Goal: Ask a question: Seek information or help from site administrators or community

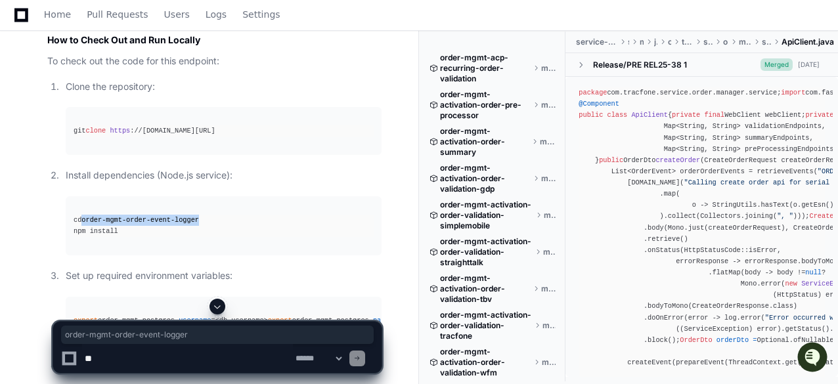
scroll to position [1386, 0]
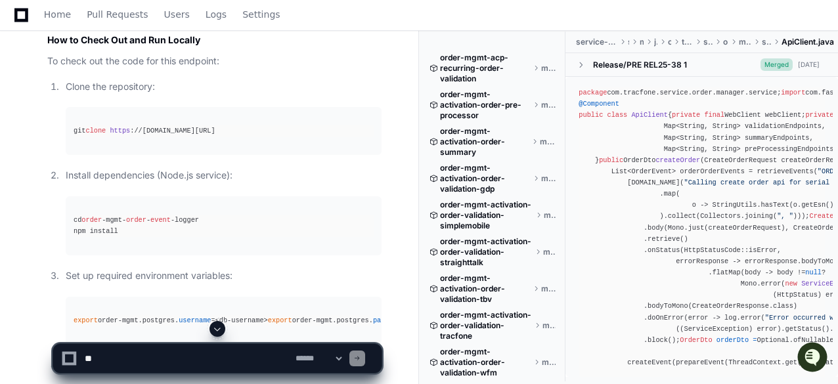
click at [190, 353] on textarea at bounding box center [187, 358] width 211 height 29
paste textarea "**********"
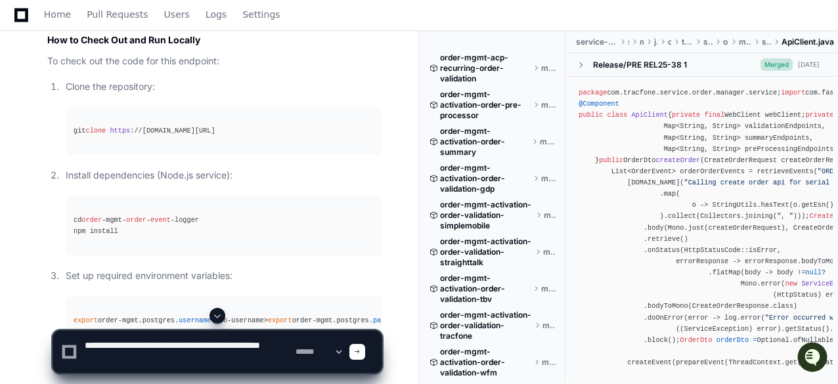
click at [223, 345] on textarea at bounding box center [187, 352] width 211 height 42
click at [169, 358] on textarea at bounding box center [187, 352] width 211 height 42
type textarea "**********"
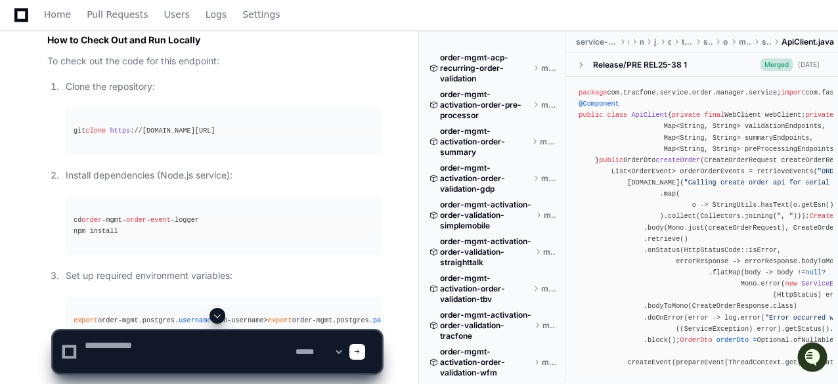
scroll to position [0, 0]
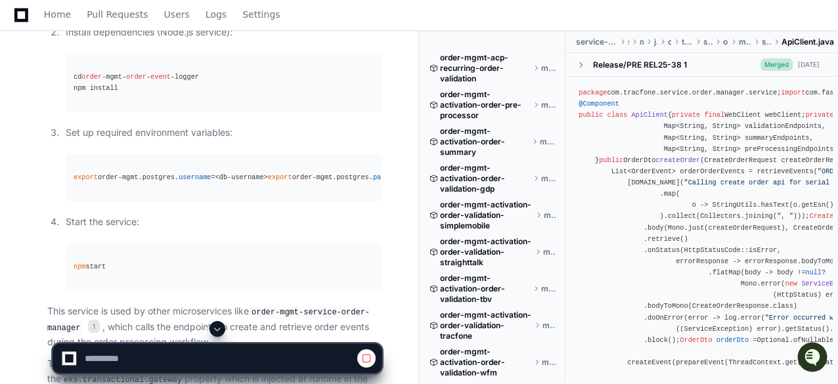
click at [264, 112] on pre "cd order -mgmt- order - event -logger npm install" at bounding box center [224, 82] width 316 height 59
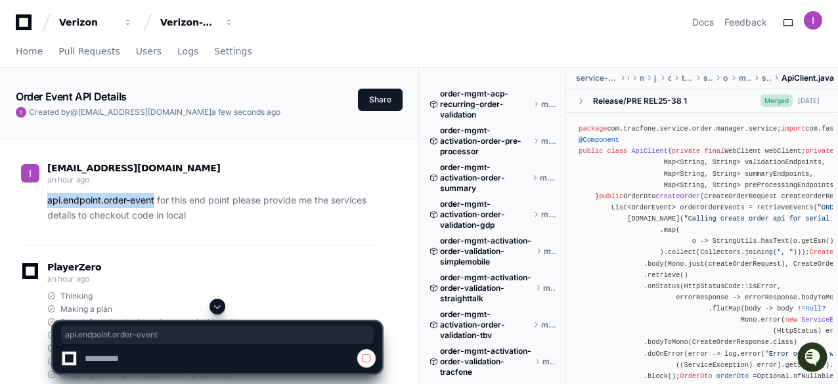
drag, startPoint x: 49, startPoint y: 202, endPoint x: 155, endPoint y: 195, distance: 105.9
click at [155, 195] on p "api.endpoint.order-event for this end point please provide me the services deta…" at bounding box center [214, 208] width 334 height 30
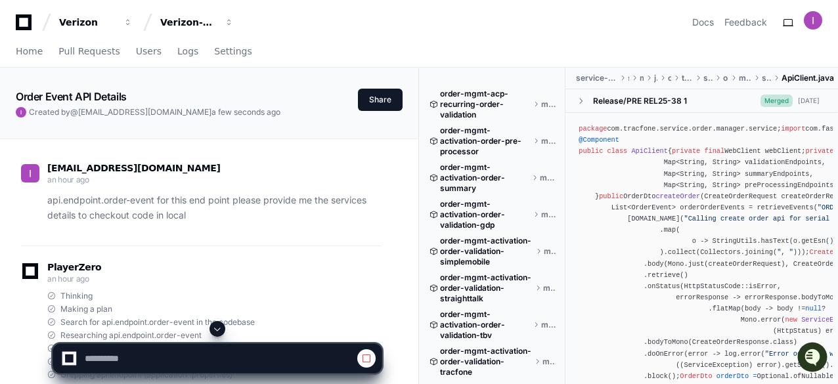
click at [220, 206] on p "api.endpoint.order-event for this end point please provide me the services deta…" at bounding box center [214, 208] width 334 height 30
click at [297, 215] on p "api.endpoint.order-event for this end point please provide me the services deta…" at bounding box center [214, 208] width 334 height 30
click at [214, 326] on span at bounding box center [217, 329] width 11 height 11
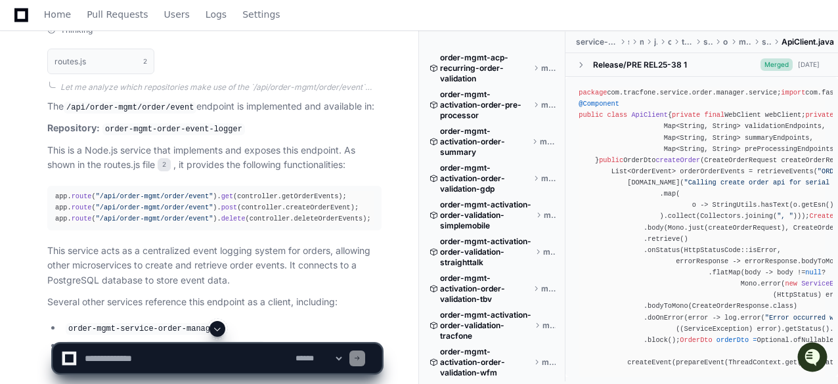
click at [217, 326] on span at bounding box center [217, 329] width 11 height 11
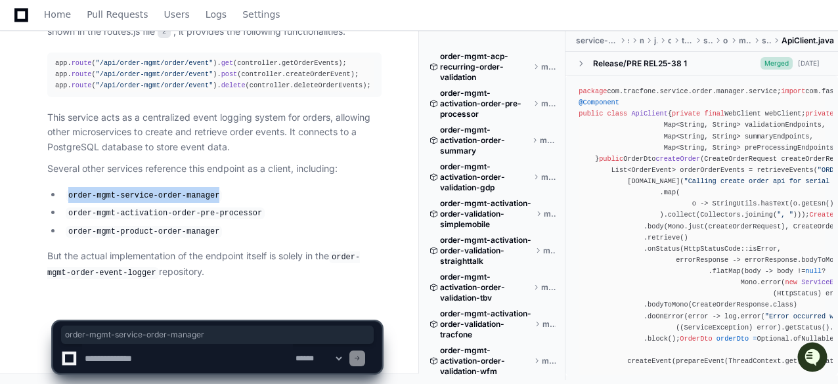
drag, startPoint x: 68, startPoint y: 196, endPoint x: 209, endPoint y: 195, distance: 140.6
click at [209, 195] on code "order-mgmt-service-order-manager" at bounding box center [144, 196] width 156 height 12
copy code "order-mgmt-service-order-manager"
click at [79, 197] on code "order-mgmt-service-order-manager" at bounding box center [144, 196] width 156 height 12
drag, startPoint x: 68, startPoint y: 198, endPoint x: 206, endPoint y: 196, distance: 138.6
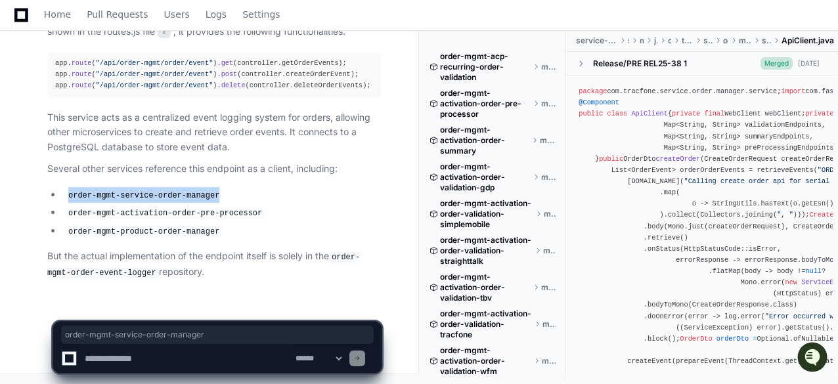
click at [206, 196] on code "order-mgmt-service-order-manager" at bounding box center [144, 196] width 156 height 12
copy code "order-mgmt-service-order-manager"
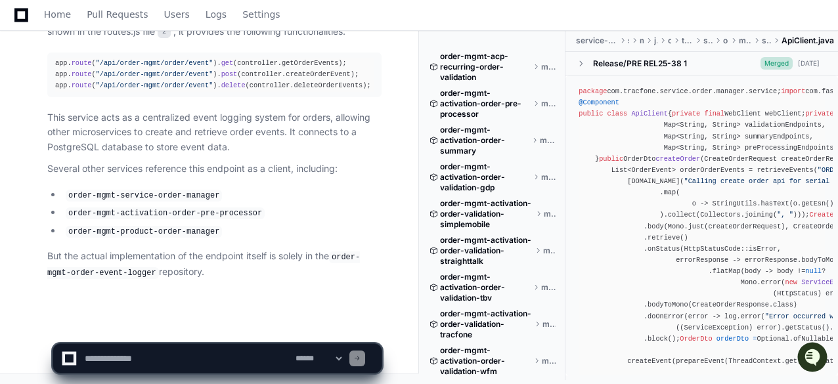
click at [345, 117] on p "This service acts as a centralized event logging system for orders, allowing ot…" at bounding box center [214, 132] width 334 height 45
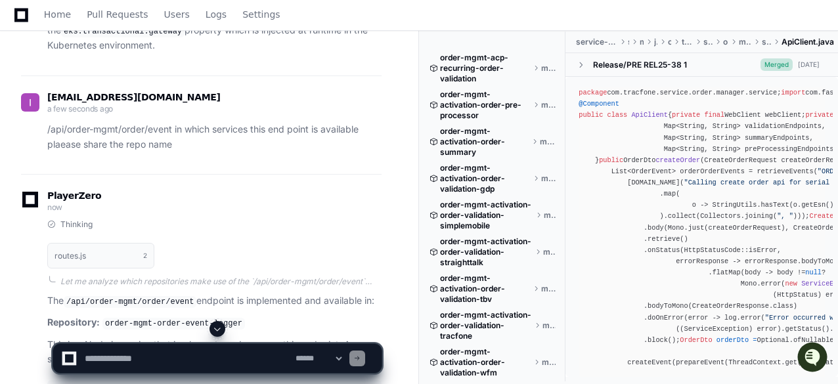
scroll to position [1762, 0]
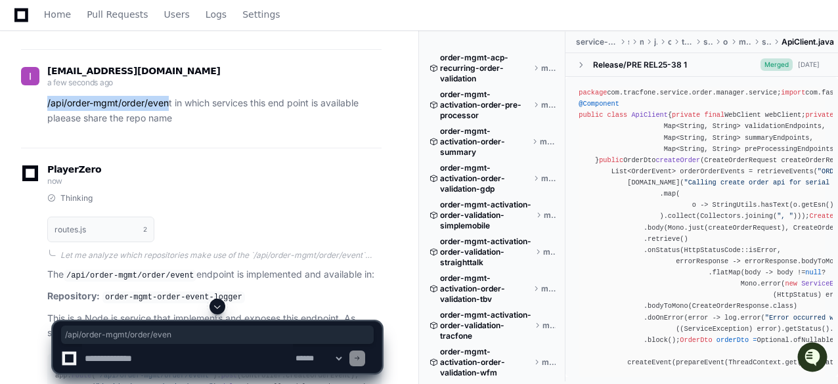
drag, startPoint x: 171, startPoint y: 226, endPoint x: 46, endPoint y: 227, distance: 124.8
click at [46, 126] on div "/api/order-mgmt/order/event in which services this end point is available plaea…" at bounding box center [201, 111] width 361 height 30
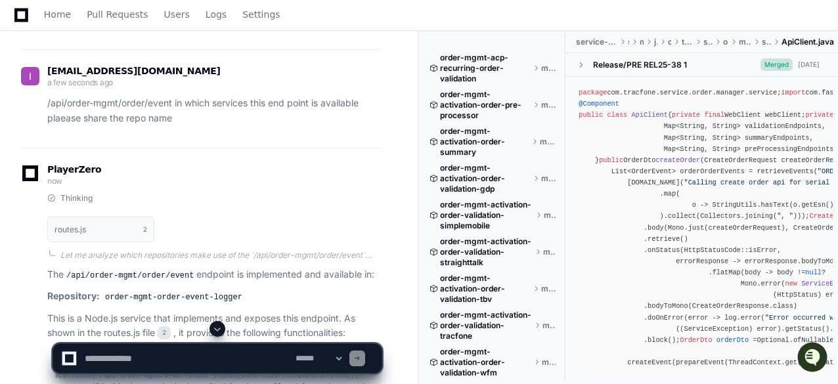
click at [238, 148] on div "dudekula.idurbasha@verizon.com a few seconds ago /api/order-mgmt/order/event in…" at bounding box center [201, 98] width 361 height 99
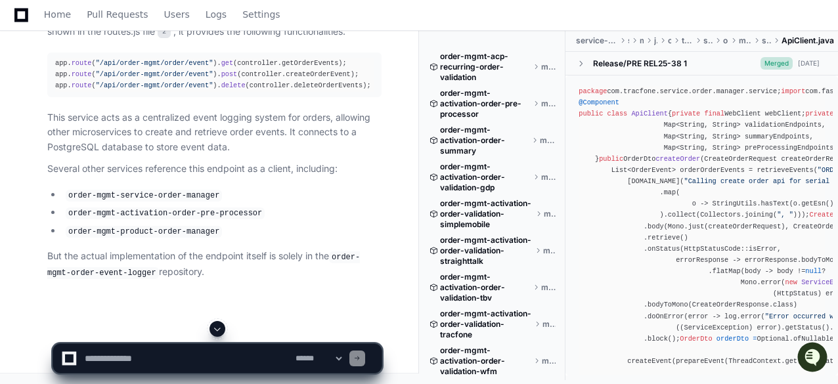
scroll to position [2182, 0]
click at [242, 213] on code "order-mgmt-activation-order-pre-processor" at bounding box center [165, 214] width 199 height 12
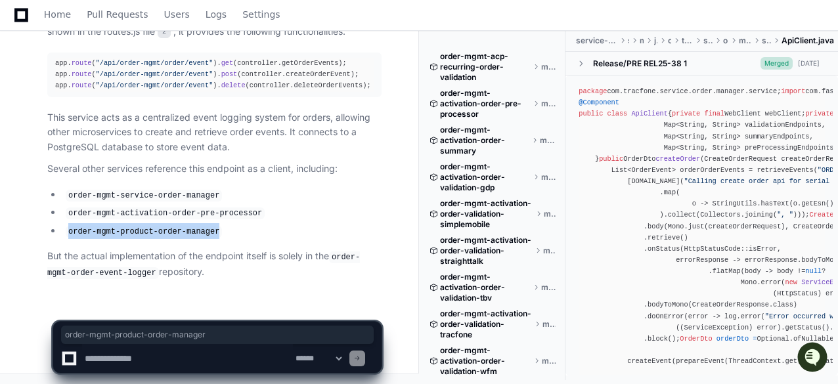
drag, startPoint x: 68, startPoint y: 232, endPoint x: 206, endPoint y: 231, distance: 137.9
click at [206, 231] on code "order-mgmt-product-order-manager" at bounding box center [144, 232] width 156 height 12
copy code "order-mgmt-product-order-manager"
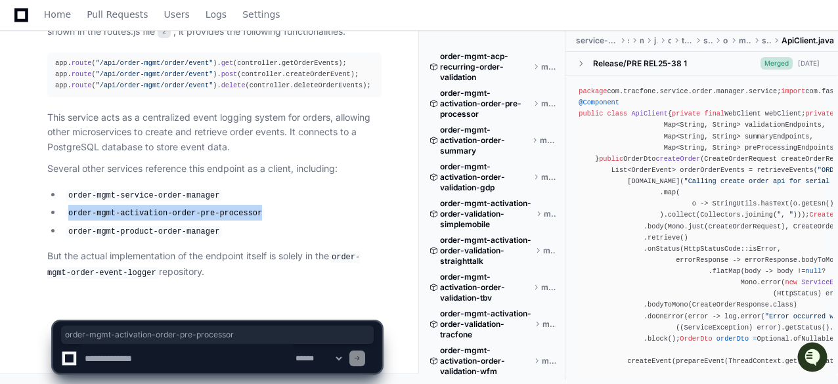
drag, startPoint x: 69, startPoint y: 216, endPoint x: 245, endPoint y: 213, distance: 176.0
click at [245, 213] on code "order-mgmt-activation-order-pre-processor" at bounding box center [165, 214] width 199 height 12
copy code "order-mgmt-activation-order-pre-processor"
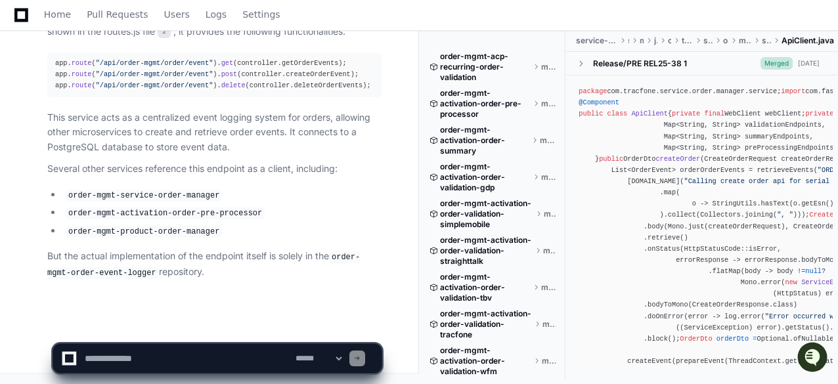
click at [299, 197] on li "order-mgmt-service-order-manager" at bounding box center [222, 195] width 320 height 16
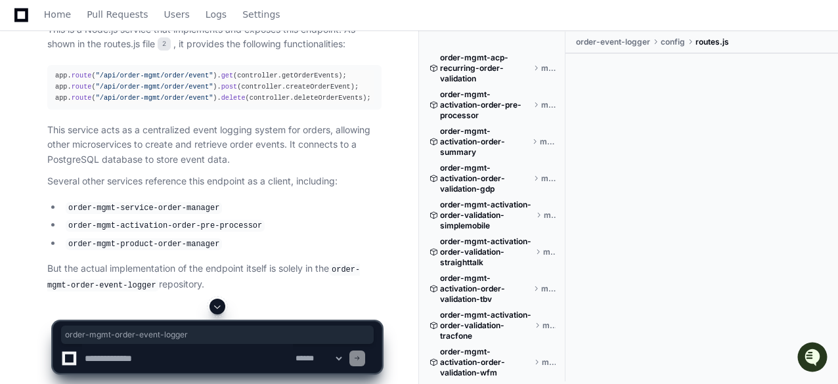
drag, startPoint x: 103, startPoint y: 129, endPoint x: 234, endPoint y: 129, distance: 131.4
click at [234, 16] on p "Repository: order-mgmt-order-event-logger" at bounding box center [214, 8] width 334 height 16
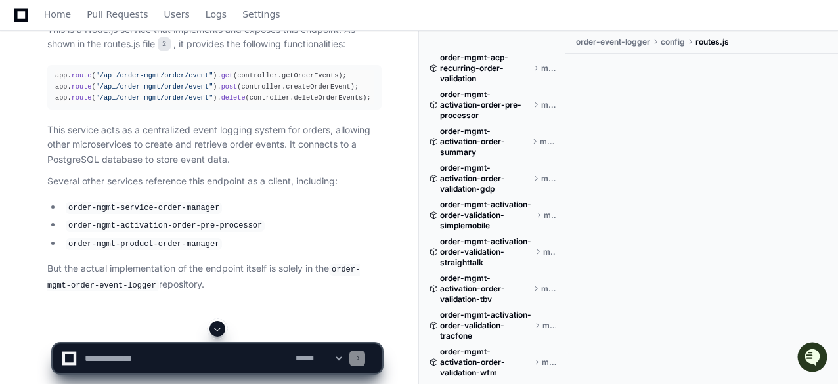
click at [237, 16] on p "Repository: order-mgmt-order-event-logger" at bounding box center [214, 8] width 334 height 16
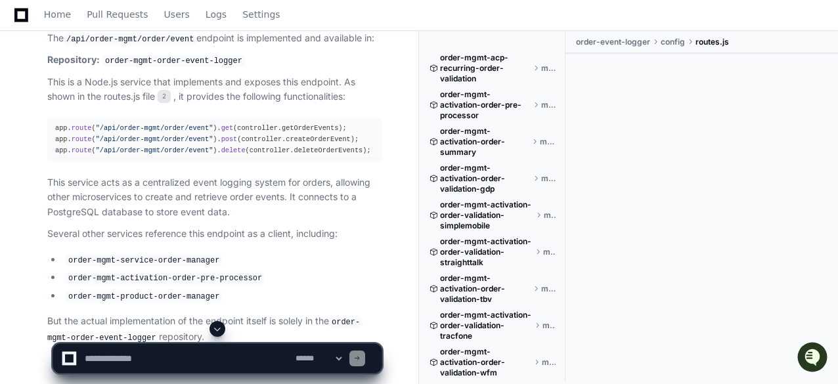
scroll to position [2024, 0]
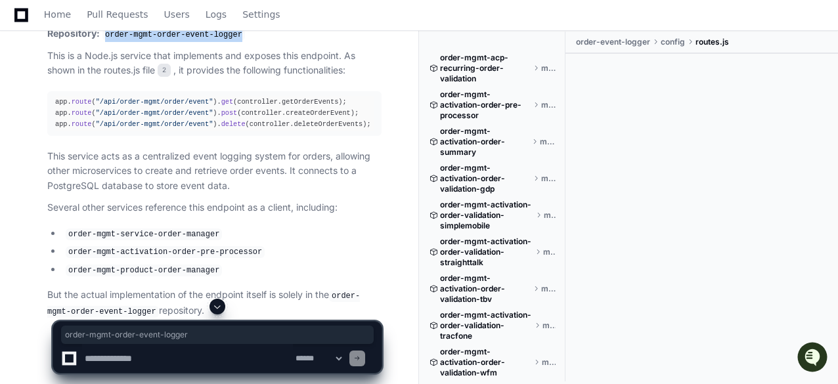
drag, startPoint x: 106, startPoint y: 156, endPoint x: 233, endPoint y: 156, distance: 126.8
click at [233, 42] on p "Repository: order-mgmt-order-event-logger" at bounding box center [214, 34] width 334 height 16
copy code "order-mgmt-order-event-logger"
click at [294, 79] on p "This is a Node.js service that implements and exposes this endpoint. As shown i…" at bounding box center [214, 64] width 334 height 30
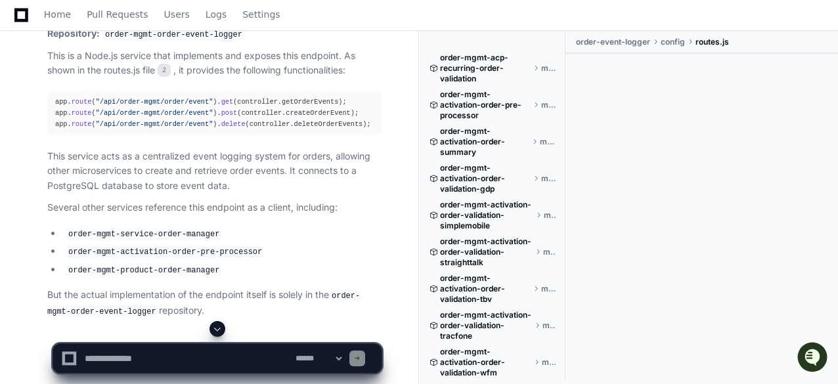
click at [219, 324] on span at bounding box center [217, 329] width 11 height 11
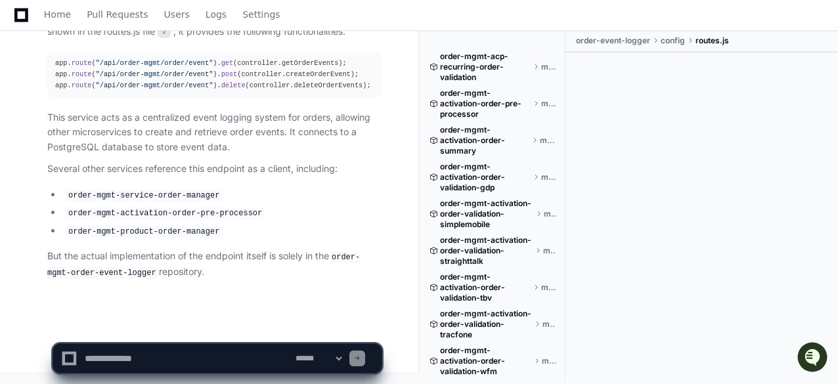
click at [239, 218] on code "order-mgmt-activation-order-pre-processor" at bounding box center [165, 214] width 199 height 12
click at [214, 349] on textarea at bounding box center [187, 358] width 211 height 29
paste textarea "**********"
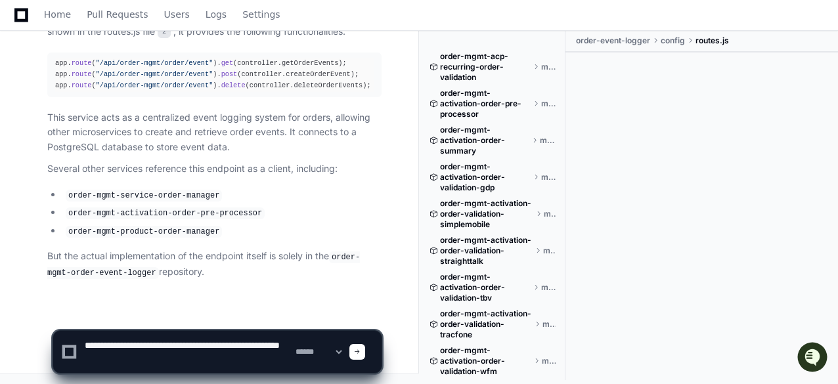
scroll to position [4, 0]
click at [200, 370] on textarea at bounding box center [187, 352] width 211 height 42
click at [272, 370] on textarea at bounding box center [187, 352] width 211 height 42
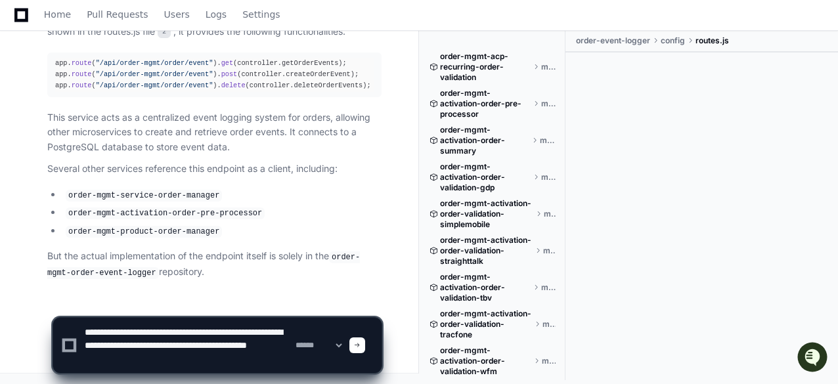
type textarea "**********"
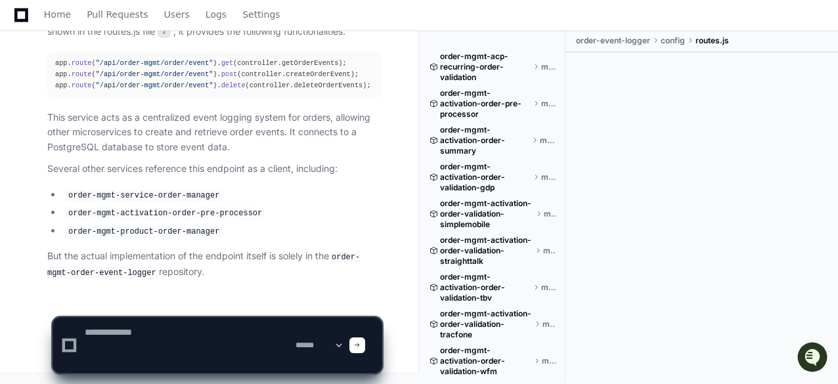
scroll to position [0, 0]
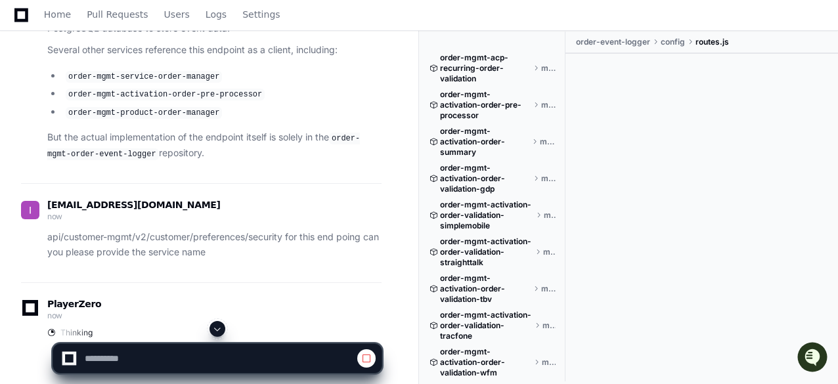
click at [231, 325] on div at bounding box center [218, 329] width 330 height 16
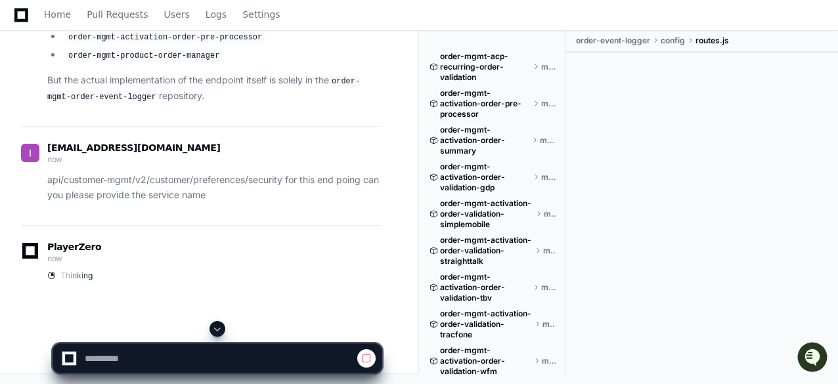
scroll to position [2313, 0]
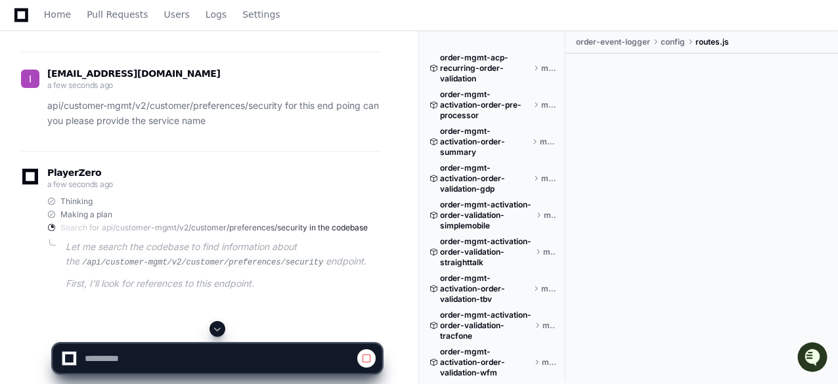
click at [217, 325] on span at bounding box center [217, 329] width 11 height 11
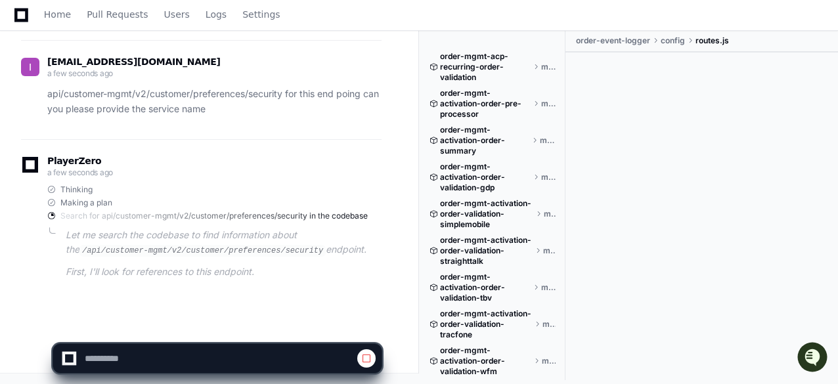
click at [263, 296] on div "PlayerZero a few seconds ago Thinking Making a plan Search for api/customer-mgm…" at bounding box center [201, 220] width 361 height 163
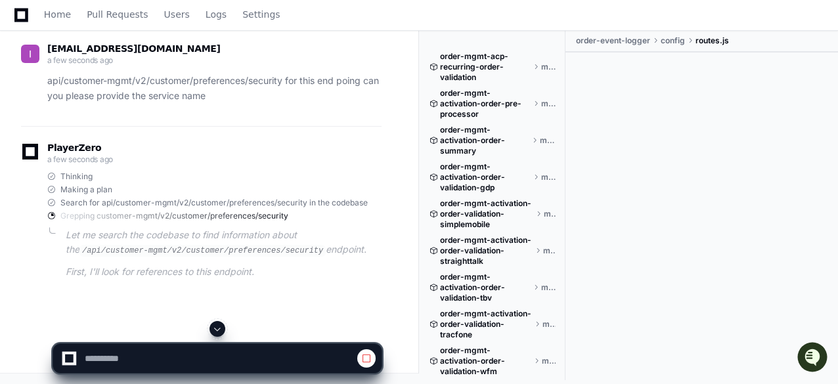
click at [216, 329] on span at bounding box center [217, 329] width 11 height 11
click at [242, 125] on div "dudekula.idurbasha@verizon.com a few seconds ago api/customer-mgmt/v2/customer/…" at bounding box center [201, 76] width 361 height 99
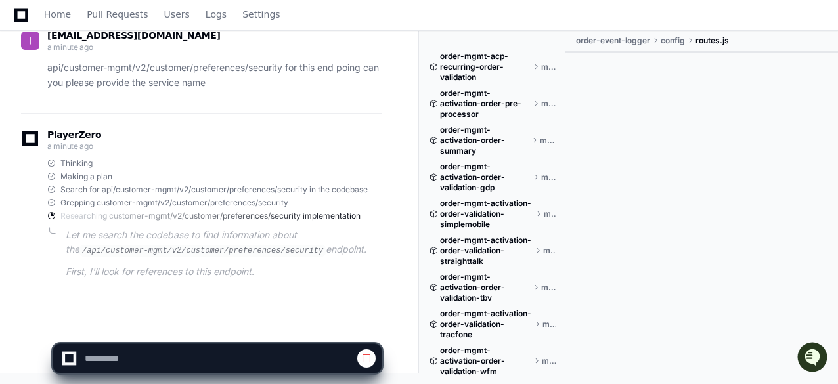
scroll to position [2470, 0]
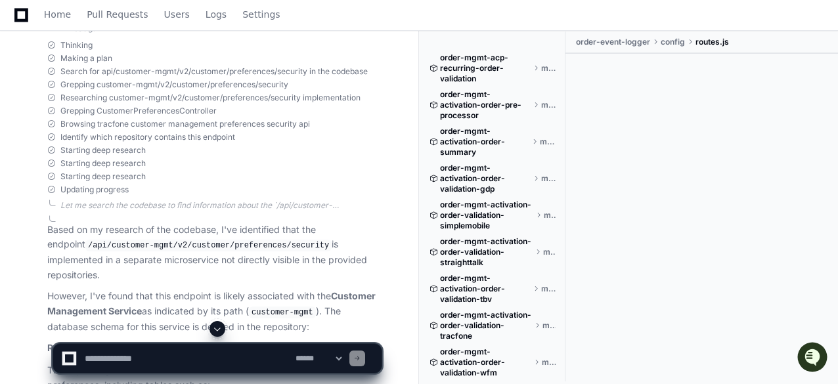
click at [216, 330] on span at bounding box center [217, 329] width 11 height 11
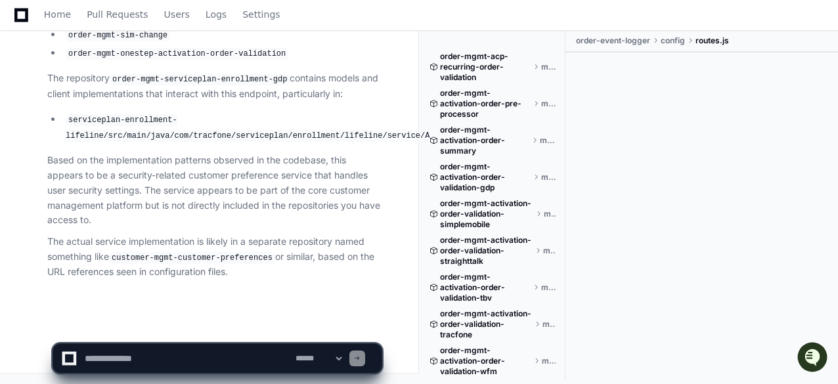
click at [186, 124] on li "serviceplan-enrollment-lifeline/src/main/java/com/tracfone/serviceplan/enrollme…" at bounding box center [222, 127] width 320 height 31
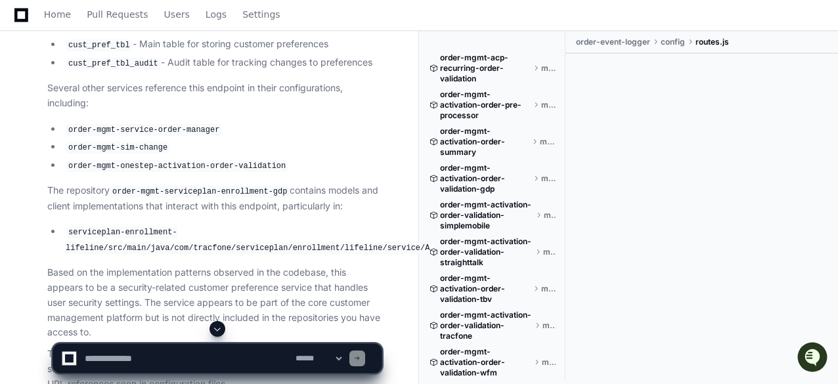
scroll to position [2810, 0]
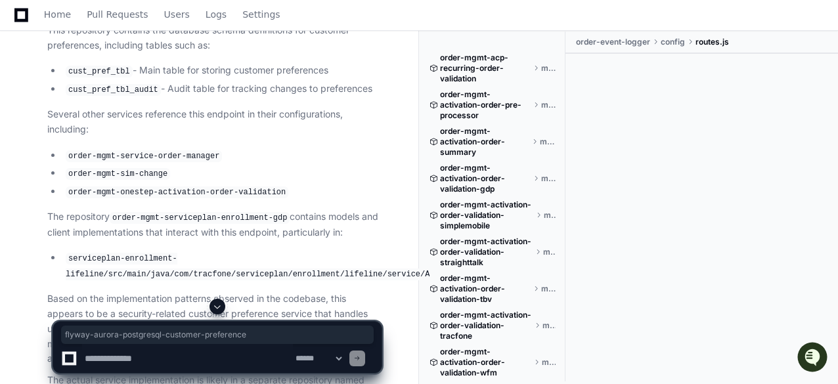
drag, startPoint x: 105, startPoint y: 112, endPoint x: 296, endPoint y: 114, distance: 190.5
click at [296, 15] on code "flyway-aurora-postgresql-customer-preference" at bounding box center [208, 9] width 213 height 12
copy code "flyway-aurora-postgresql-customer-preference"
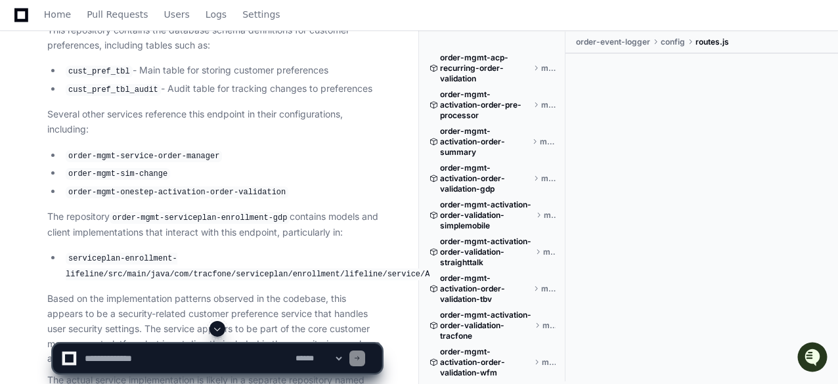
click at [255, 53] on p "This repository contains the database schema definitions for customer preferenc…" at bounding box center [214, 38] width 334 height 30
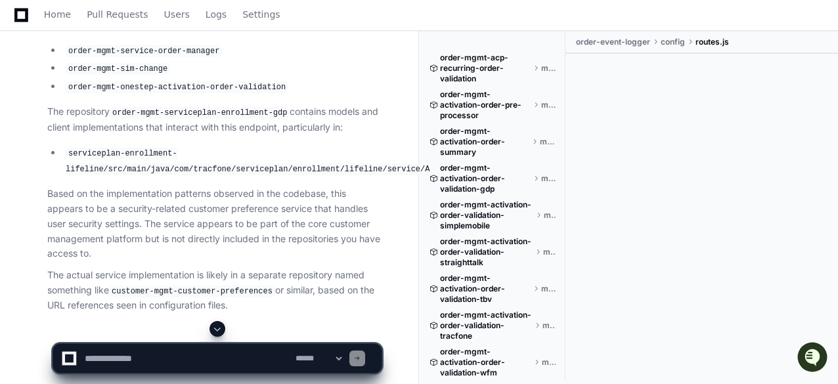
scroll to position [2941, 0]
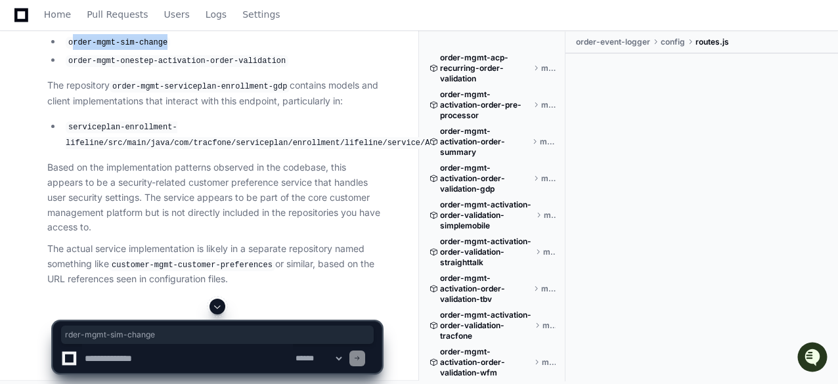
drag, startPoint x: 70, startPoint y: 143, endPoint x: 163, endPoint y: 140, distance: 92.6
click at [163, 50] on li "order-mgmt-sim-change" at bounding box center [222, 42] width 320 height 16
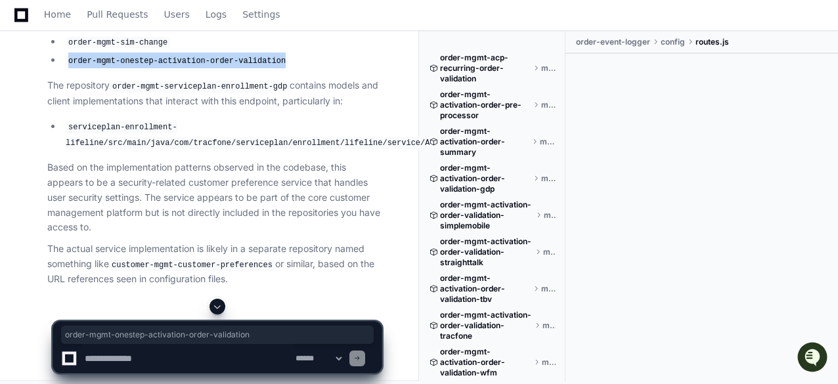
drag, startPoint x: 67, startPoint y: 161, endPoint x: 268, endPoint y: 160, distance: 201.0
click at [268, 67] on code "order-mgmt-onestep-activation-order-validation" at bounding box center [177, 61] width 223 height 12
click at [299, 68] on ul "order-mgmt-service-order-manager order-mgmt-sim-change order-mgmt-onestep-activ…" at bounding box center [214, 42] width 334 height 52
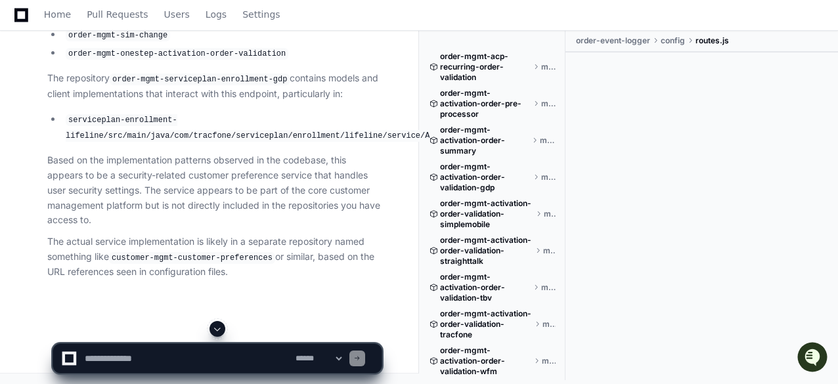
scroll to position [3046, 0]
click at [261, 192] on p "Based on the implementation patterns observed in the codebase, this appears to …" at bounding box center [214, 190] width 334 height 75
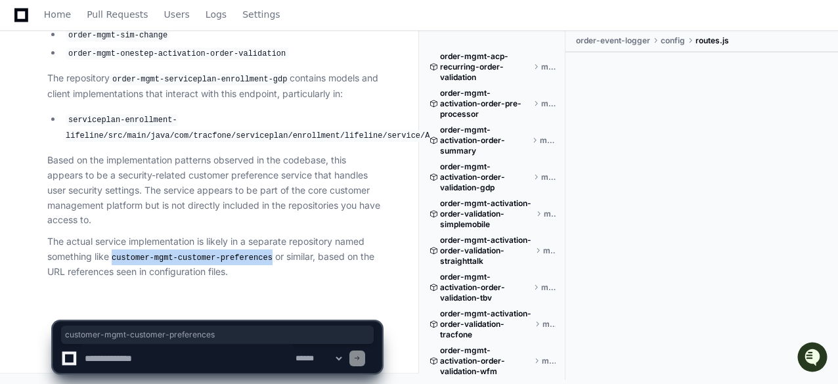
drag, startPoint x: 115, startPoint y: 257, endPoint x: 265, endPoint y: 256, distance: 149.7
click at [265, 256] on code "customer-mgmt-customer-preferences" at bounding box center [192, 258] width 166 height 12
copy code "customer-mgmt-customer-preferences"
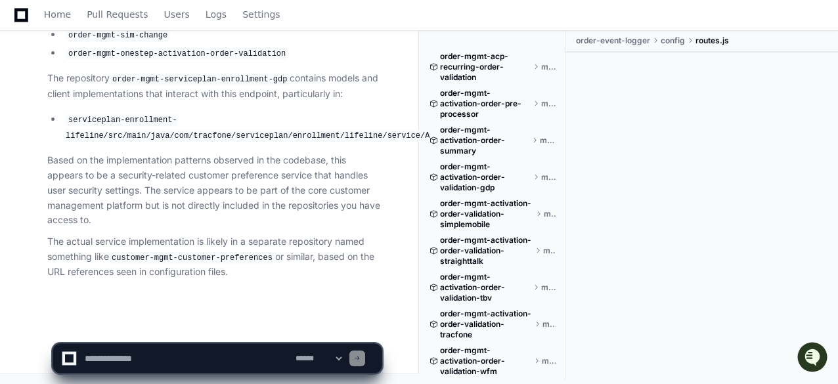
click at [324, 229] on article "Based on my research of the codebase, I've identified that the endpoint /api/cu…" at bounding box center [214, 12] width 334 height 537
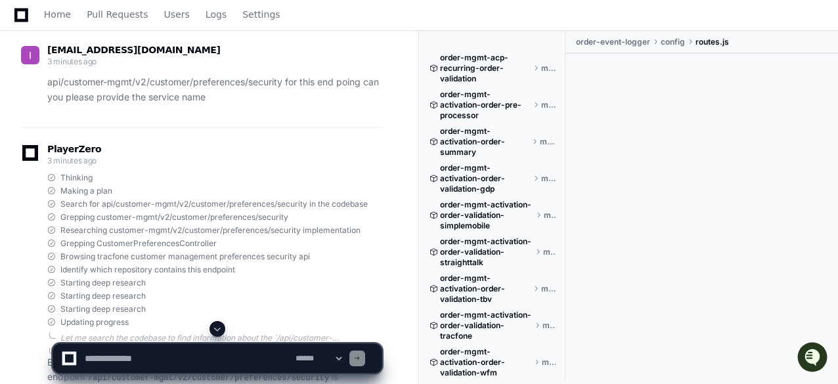
scroll to position [2363, 0]
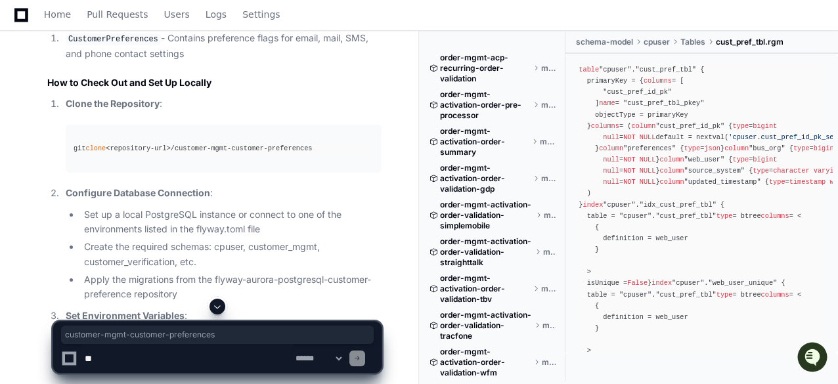
scroll to position [1944, 0]
click at [282, 215] on ol "Clone the Repository : git clone <repository-url>/customer-mgmt-customer-prefer…" at bounding box center [214, 318] width 334 height 443
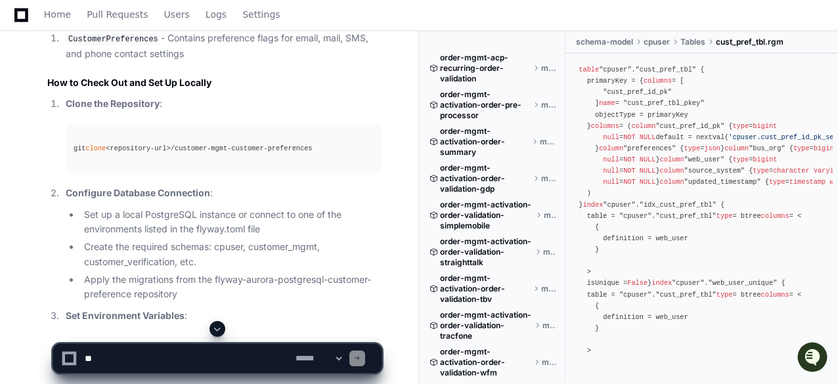
click at [218, 325] on span at bounding box center [217, 329] width 11 height 11
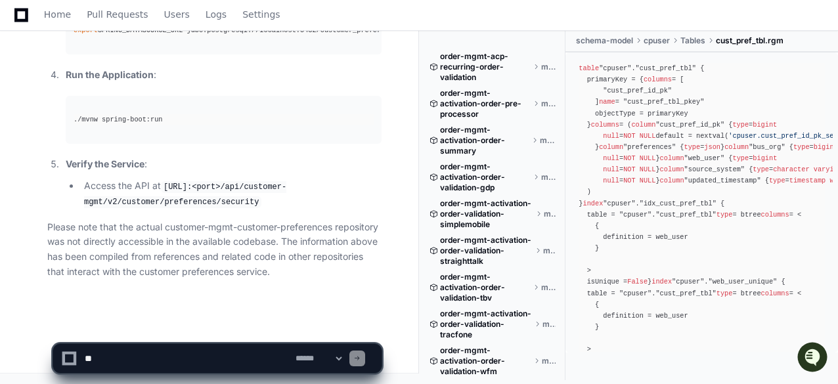
click at [268, 166] on p "Verify the Service :" at bounding box center [224, 164] width 316 height 15
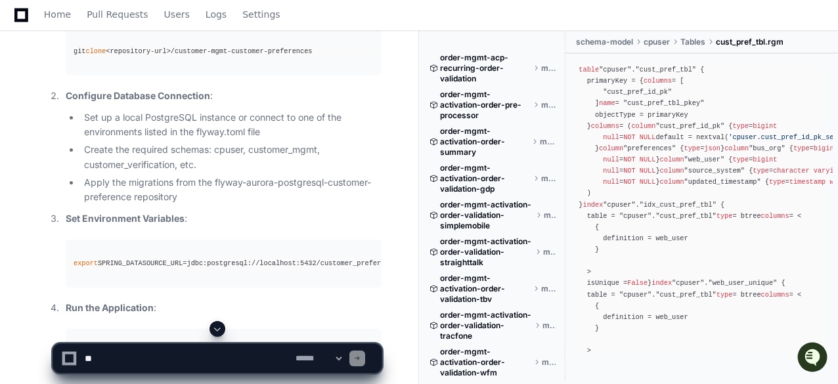
scroll to position [2015, 0]
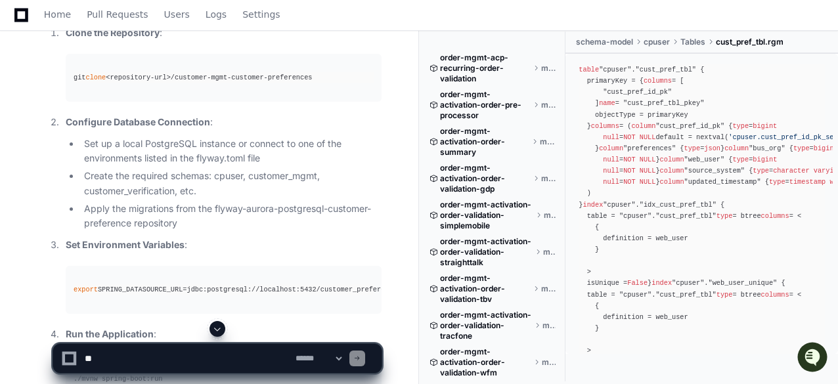
click at [188, 167] on li "Set up a local PostgreSQL instance or connect to one of the environments listed…" at bounding box center [230, 152] width 301 height 30
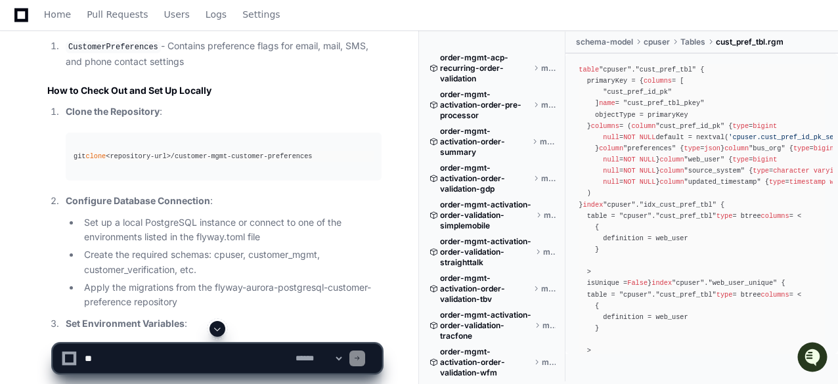
scroll to position [1910, 0]
